Goal: Task Accomplishment & Management: Use online tool/utility

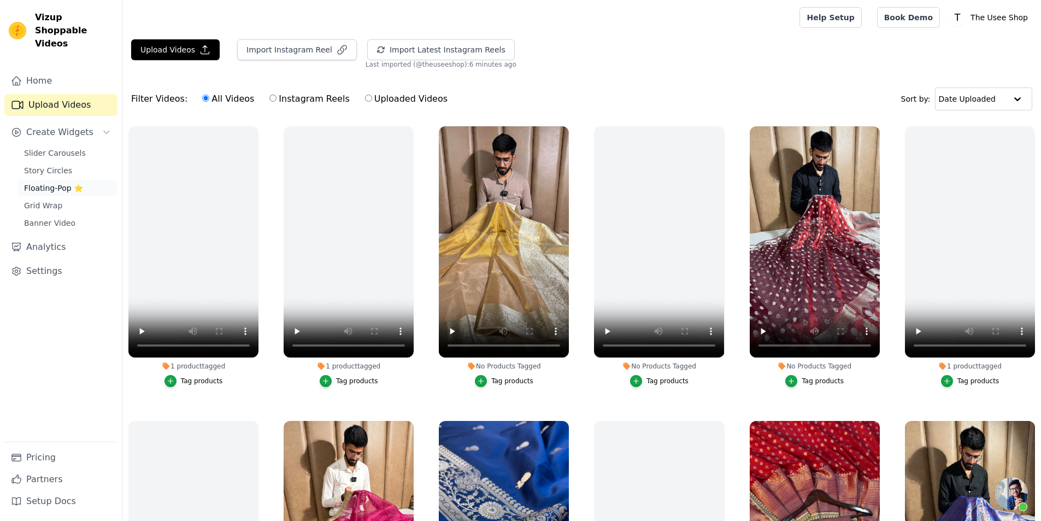
click at [69, 182] on span "Floating-Pop ⭐" at bounding box center [53, 187] width 59 height 11
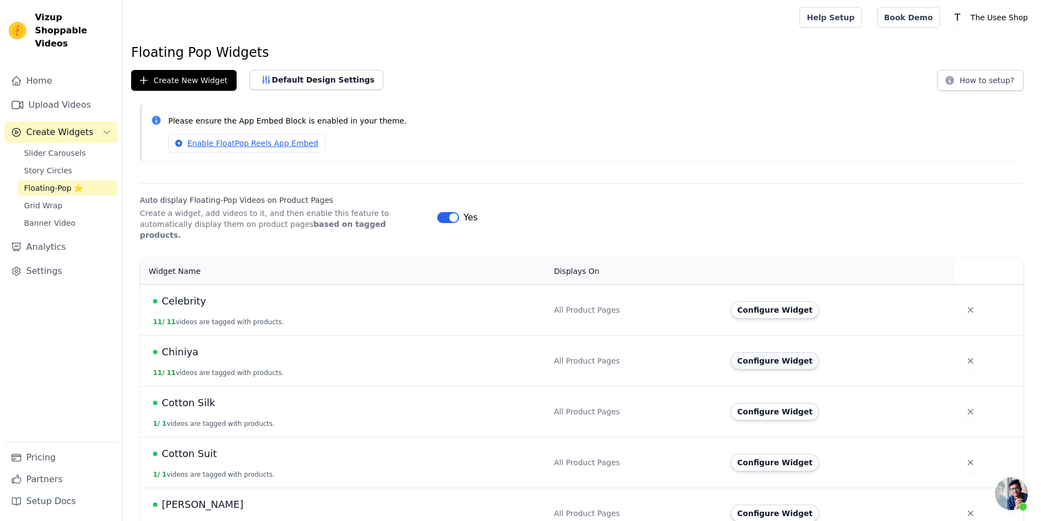
click at [764, 356] on button "Configure Widget" at bounding box center [774, 360] width 88 height 17
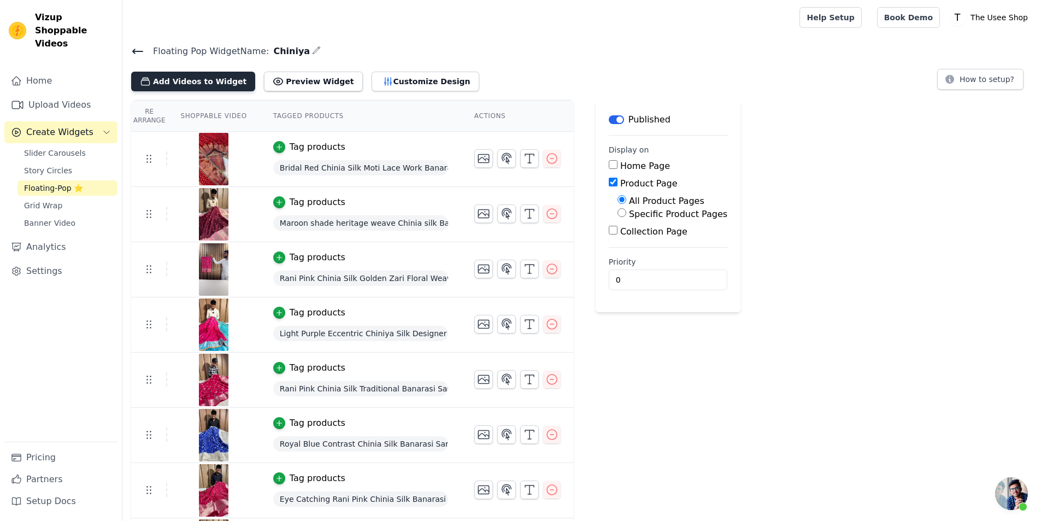
click at [182, 83] on button "Add Videos to Widget" at bounding box center [193, 82] width 124 height 20
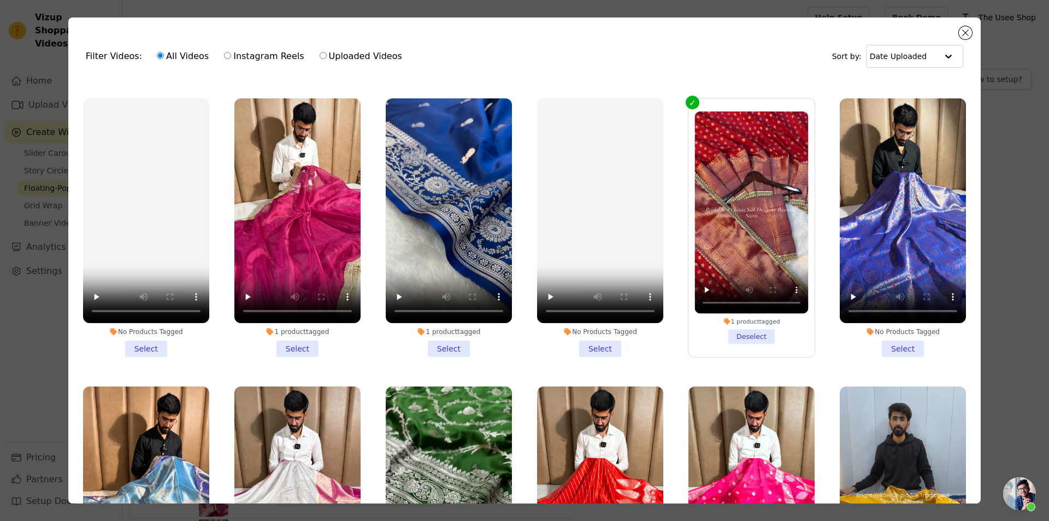
scroll to position [546, 0]
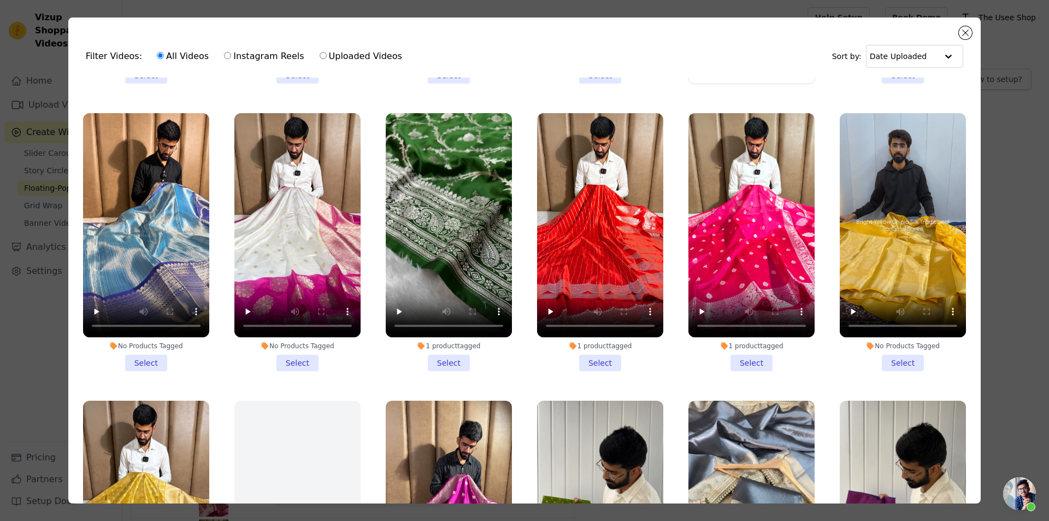
click at [286, 359] on label "No Products Tagged Select" at bounding box center [297, 242] width 127 height 259
click at [0, 0] on input "No Products Tagged Select" at bounding box center [0, 0] width 0 height 0
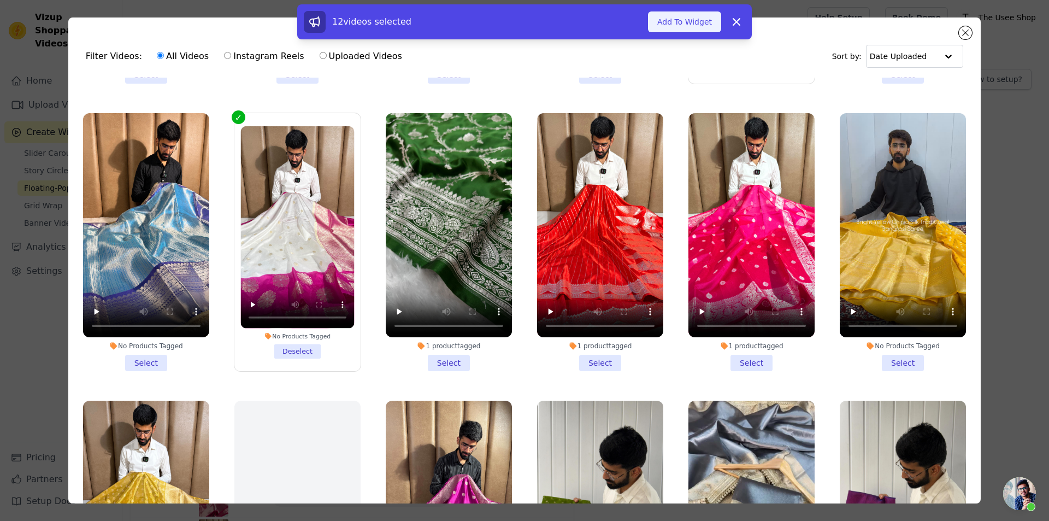
click at [676, 28] on button "Add To Widget" at bounding box center [684, 21] width 73 height 21
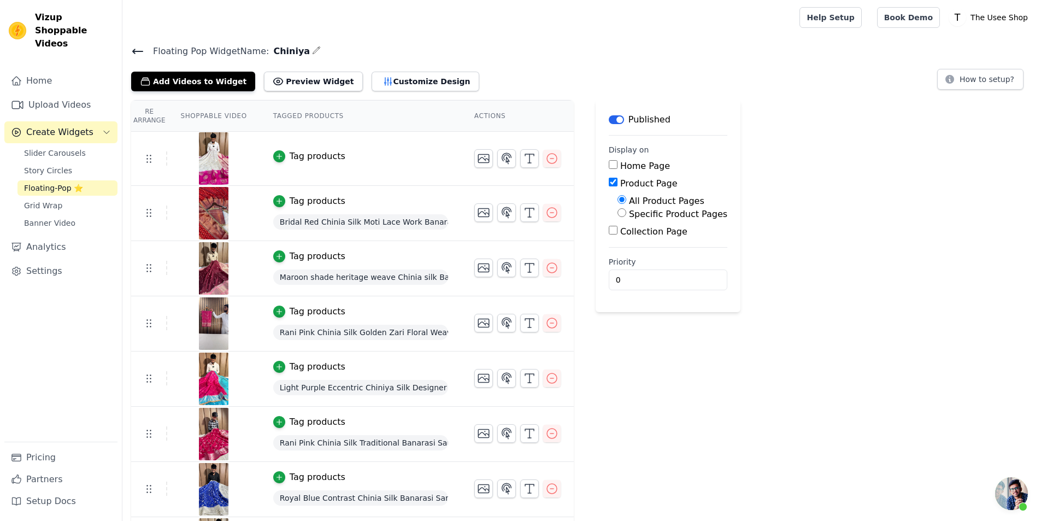
click at [303, 155] on div "Tag products" at bounding box center [318, 156] width 56 height 13
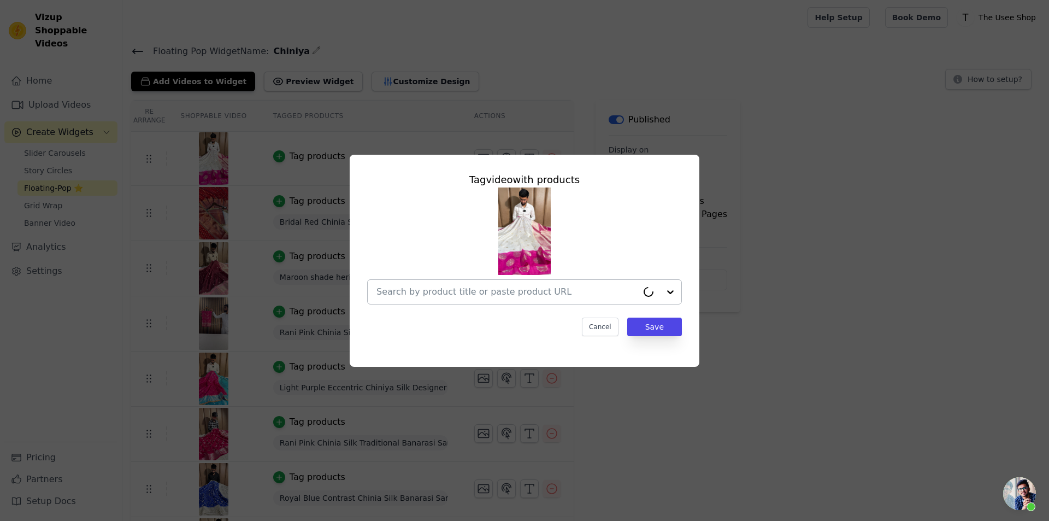
click at [488, 299] on div at bounding box center [506, 292] width 261 height 24
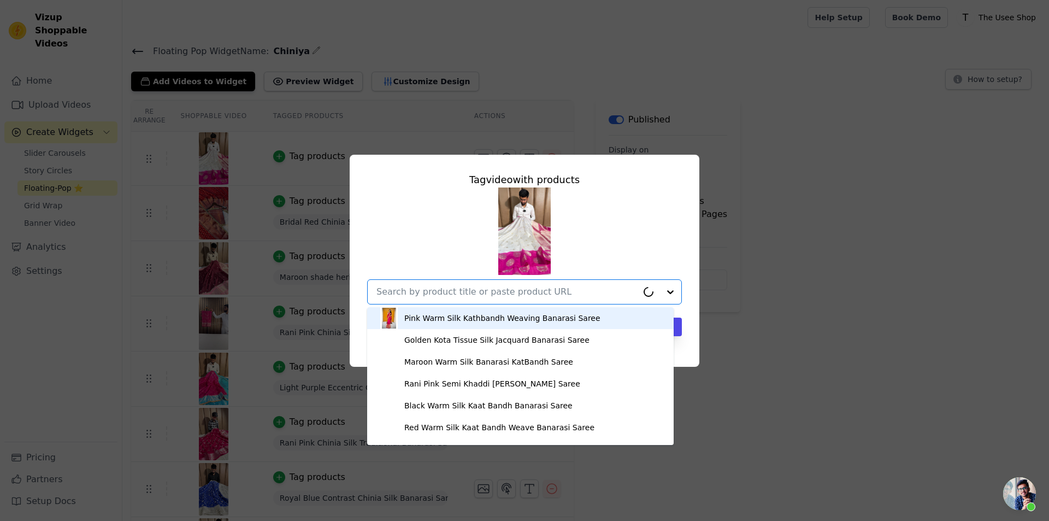
paste input "[URL][DOMAIN_NAME]"
type input "[URL][DOMAIN_NAME]"
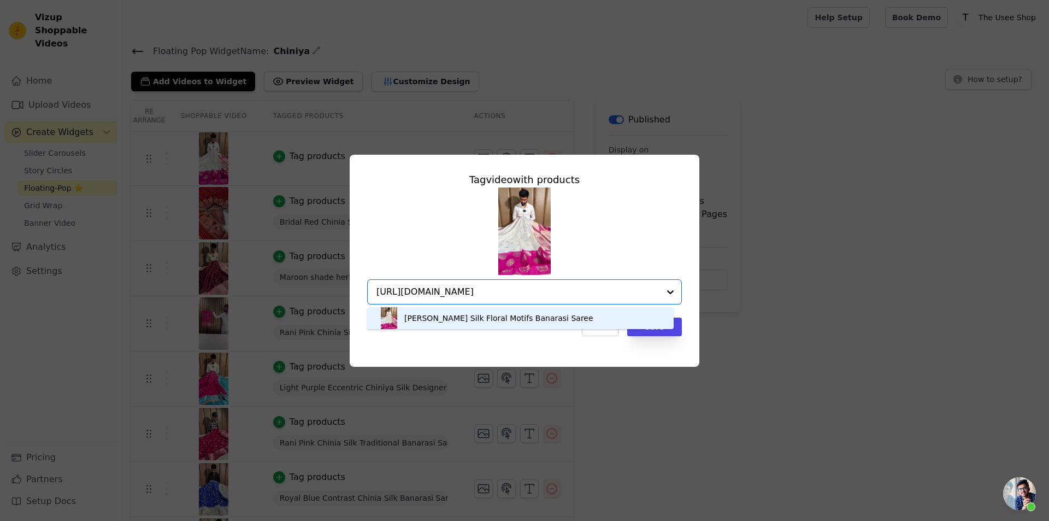
click at [463, 321] on div "[PERSON_NAME] Silk Floral Motifs Banarasi Saree" at bounding box center [498, 317] width 189 height 11
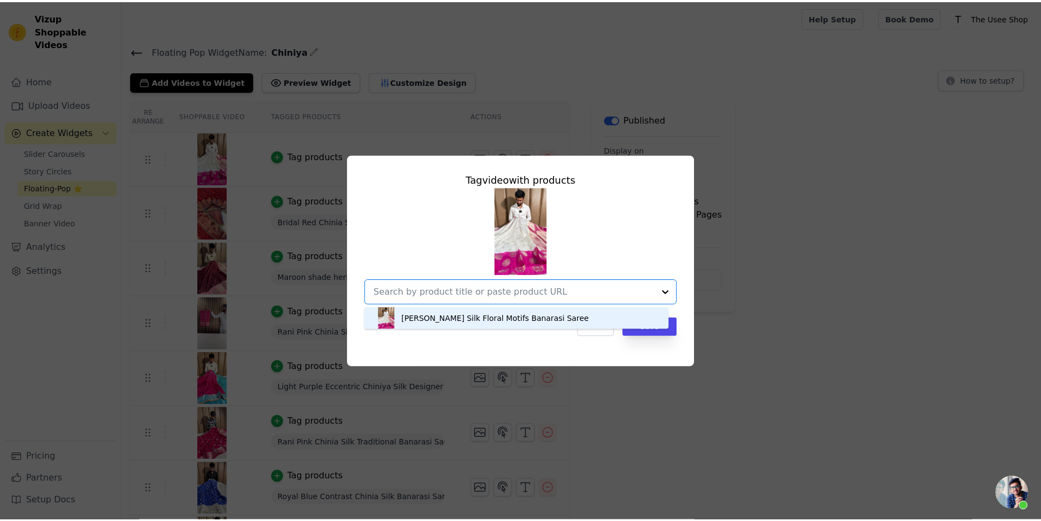
scroll to position [0, 0]
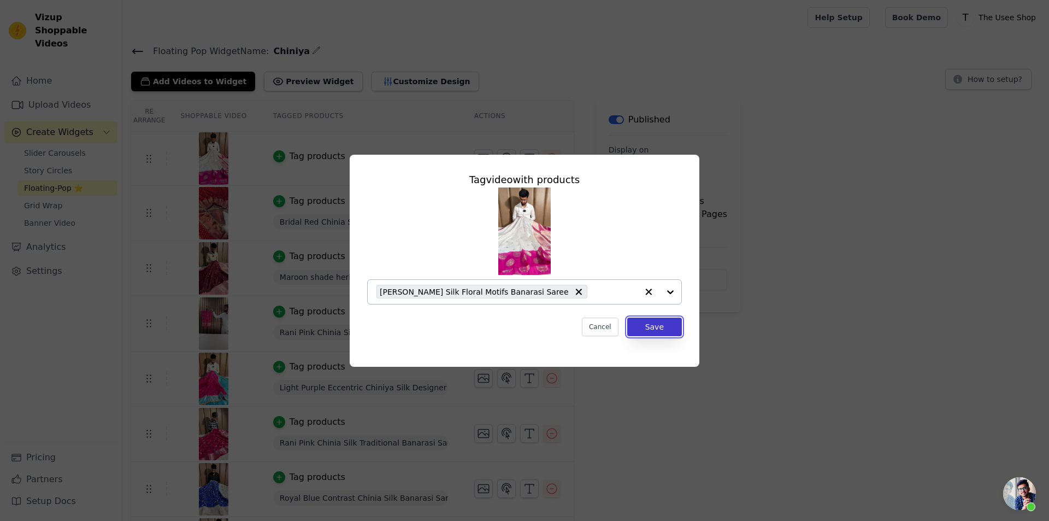
click at [656, 331] on button "Save" at bounding box center [654, 326] width 55 height 19
